Goal: Information Seeking & Learning: Find specific fact

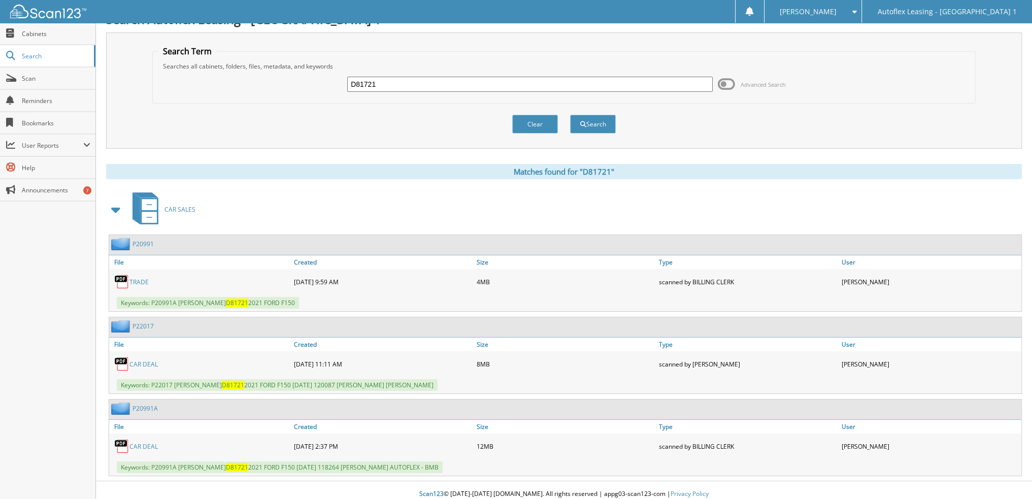
paste input "[US_VEHICLE_IDENTIFICATION_NUMBER]"
drag, startPoint x: 427, startPoint y: 83, endPoint x: 158, endPoint y: 75, distance: 268.8
click at [158, 79] on div "D817212T3H1RFV1KW003365 Advanced Search" at bounding box center [564, 84] width 813 height 27
type input "003365"
click at [570, 115] on button "Search" at bounding box center [593, 124] width 46 height 19
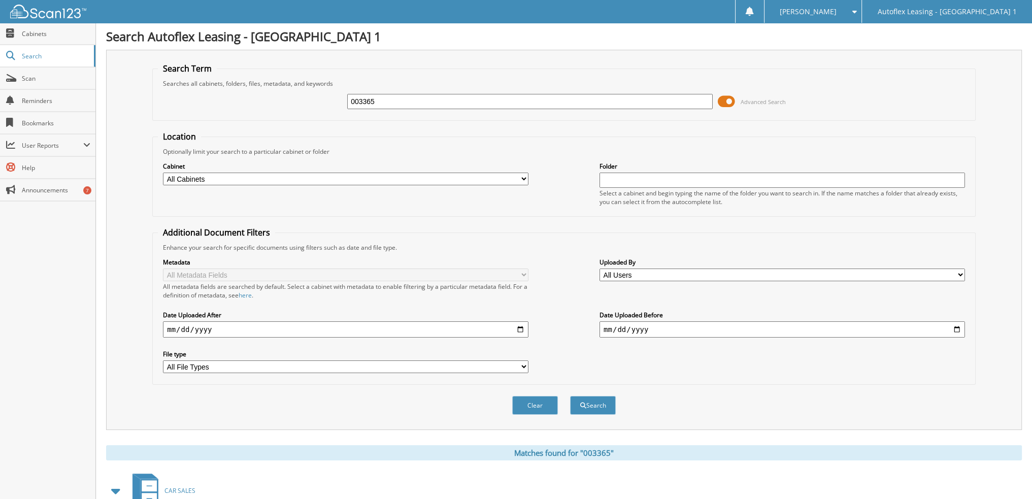
click at [720, 103] on span at bounding box center [726, 101] width 17 height 15
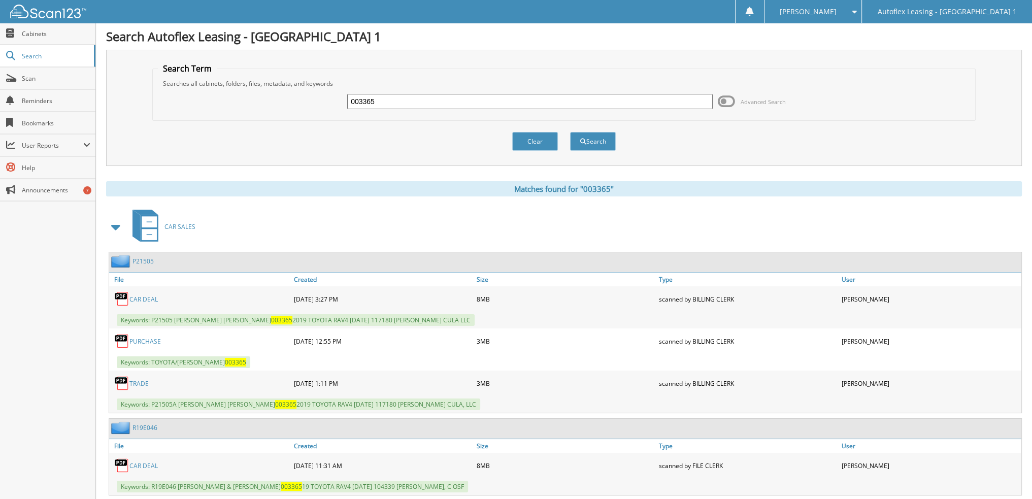
scroll to position [20, 0]
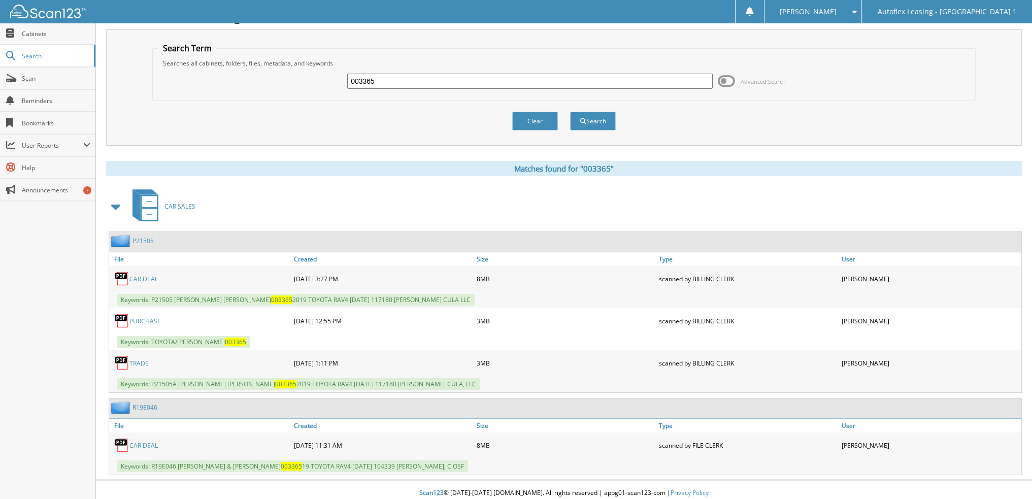
click at [149, 276] on link "CAR DEAL" at bounding box center [144, 279] width 28 height 9
